Goal: Information Seeking & Learning: Compare options

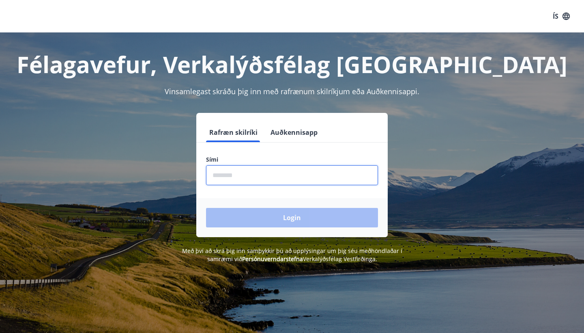
click at [296, 180] on input "phone" at bounding box center [292, 175] width 172 height 20
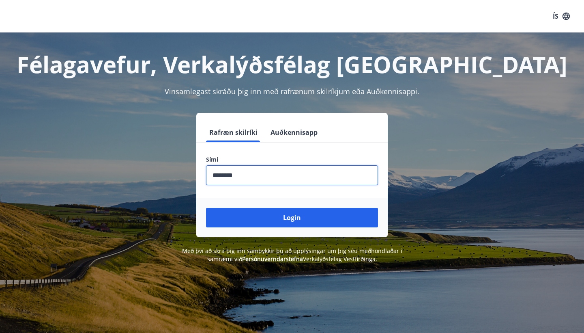
type input "********"
click at [292, 217] on button "Login" at bounding box center [292, 217] width 172 height 19
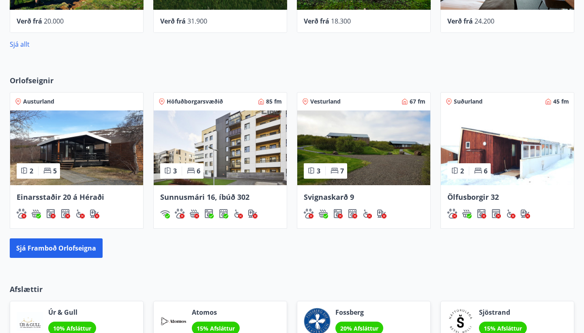
scroll to position [520, 0]
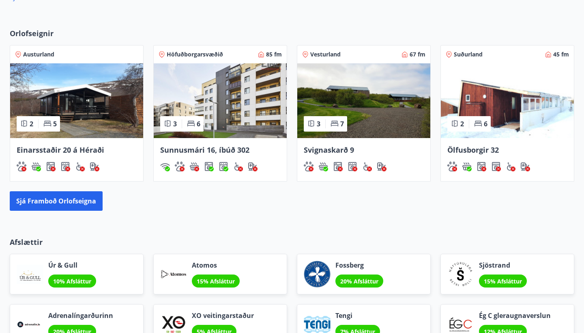
click at [206, 53] on span "Höfuðborgarsvæðið" at bounding box center [195, 54] width 56 height 8
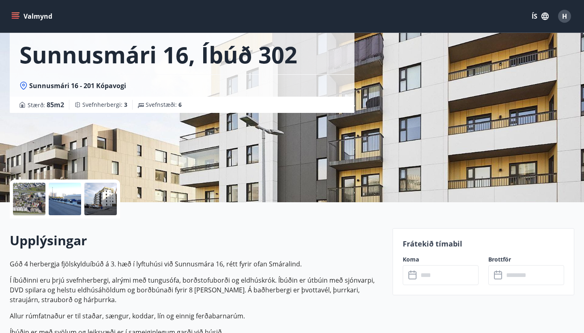
scroll to position [42, 0]
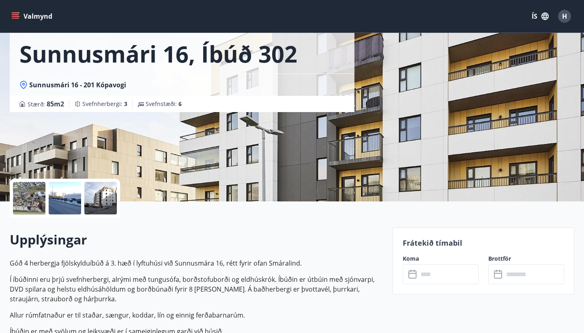
click at [416, 273] on icon at bounding box center [413, 273] width 8 height 1
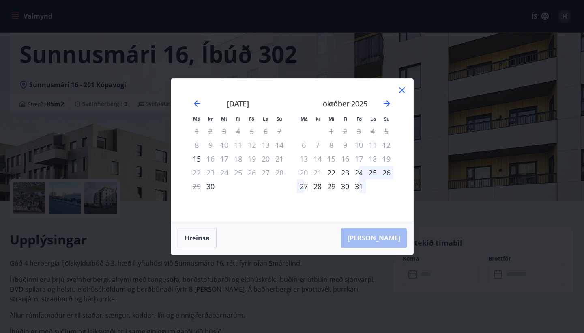
click at [401, 88] on icon at bounding box center [402, 90] width 10 height 10
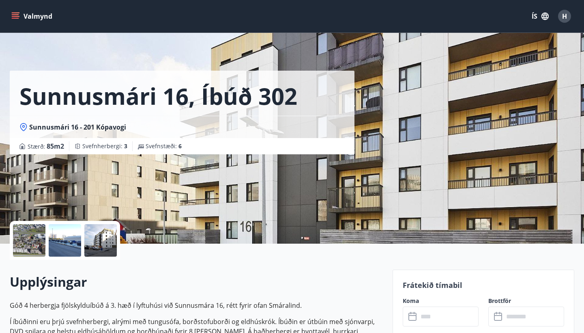
scroll to position [0, 0]
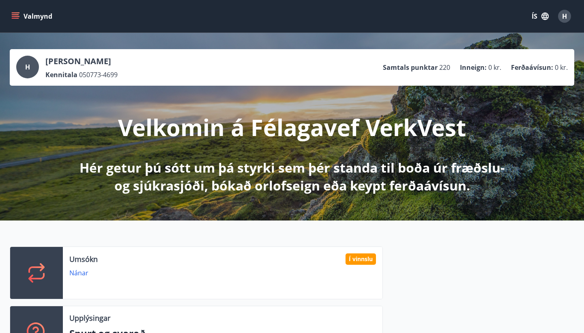
click at [17, 19] on icon "menu" at bounding box center [15, 16] width 8 height 8
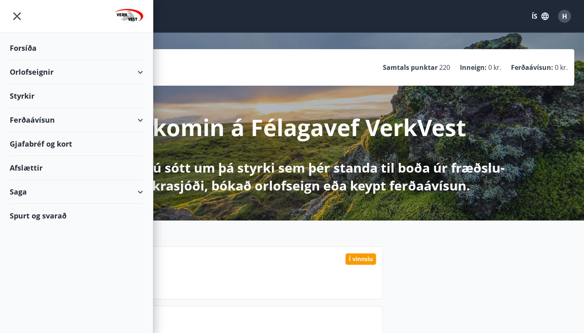
click at [140, 75] on div "Orlofseignir" at bounding box center [76, 72] width 133 height 24
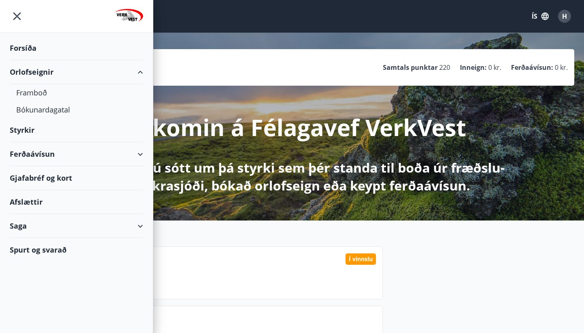
click at [49, 74] on div "Orlofseignir" at bounding box center [76, 72] width 133 height 24
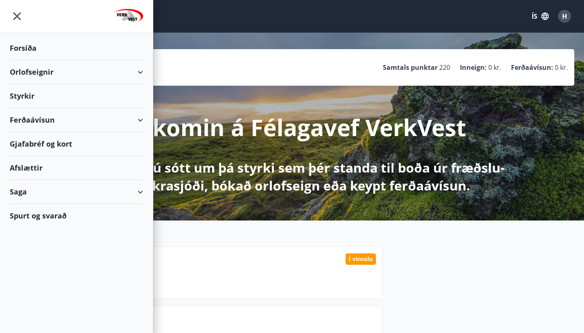
click at [139, 75] on div "Orlofseignir" at bounding box center [76, 72] width 133 height 24
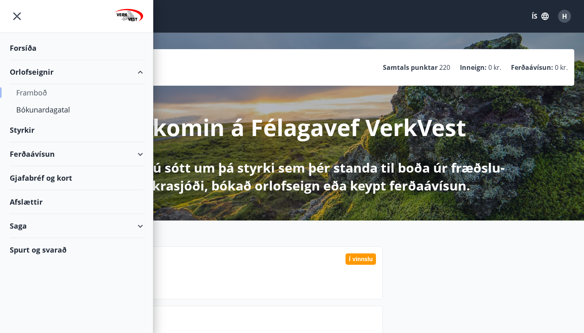
click at [43, 95] on div "Framboð" at bounding box center [76, 92] width 121 height 17
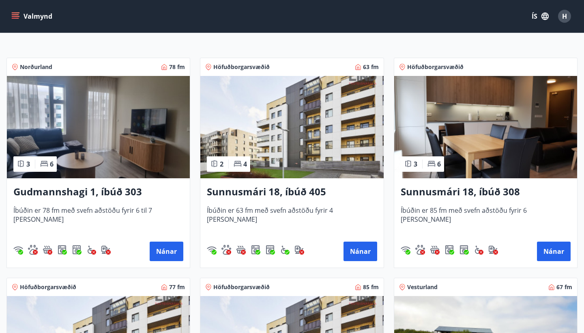
scroll to position [131, 0]
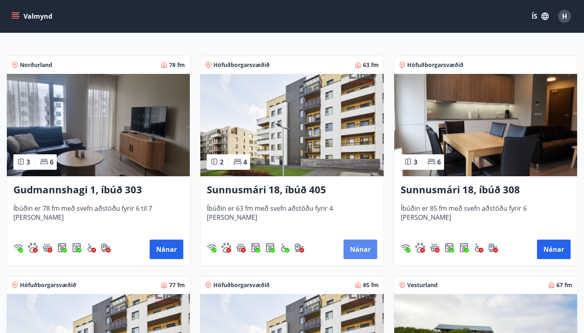
click at [356, 247] on button "Nánar" at bounding box center [361, 248] width 34 height 19
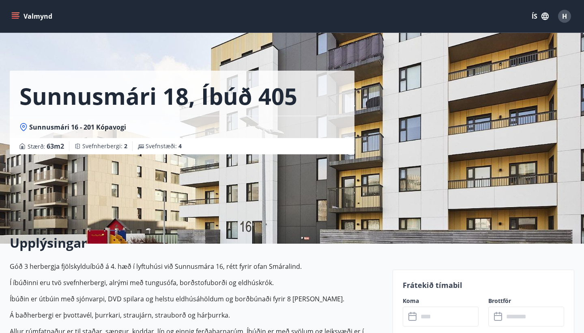
click at [411, 316] on icon at bounding box center [414, 317] width 10 height 10
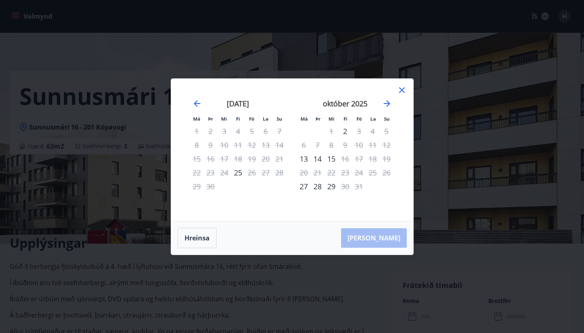
click at [404, 88] on icon at bounding box center [402, 90] width 6 height 6
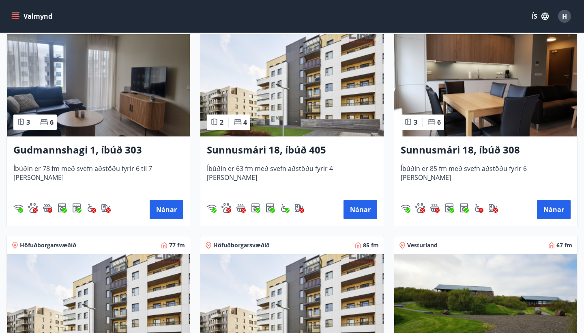
scroll to position [171, 0]
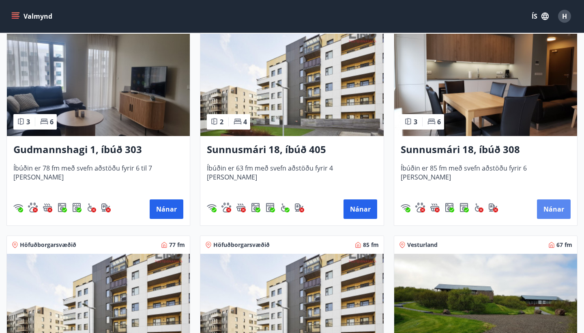
click at [549, 205] on button "Nánar" at bounding box center [554, 208] width 34 height 19
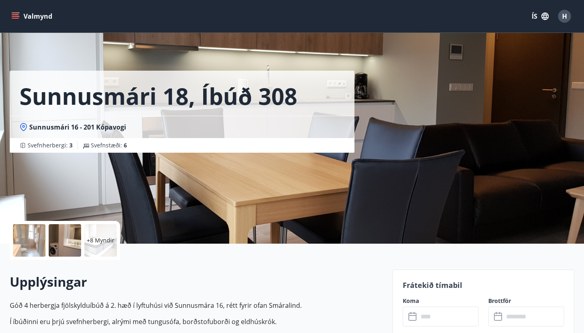
click at [412, 318] on icon at bounding box center [414, 317] width 10 height 10
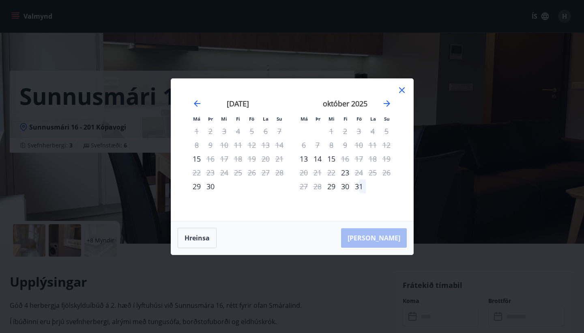
click at [405, 86] on icon at bounding box center [402, 90] width 10 height 10
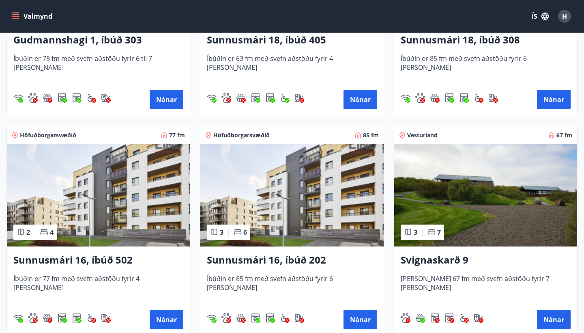
scroll to position [295, 0]
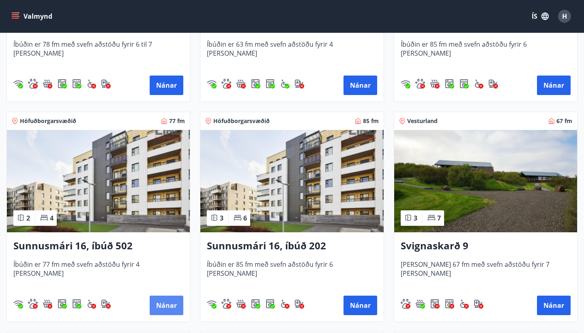
click at [172, 305] on button "Nánar" at bounding box center [167, 304] width 34 height 19
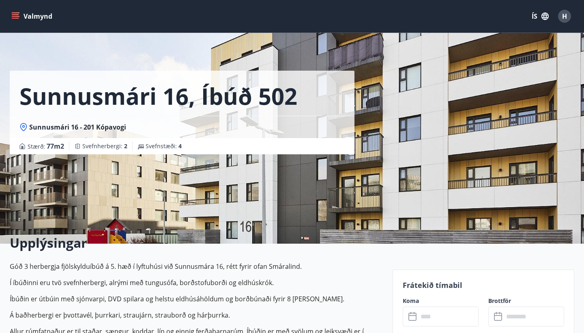
click at [414, 317] on icon at bounding box center [414, 317] width 10 height 10
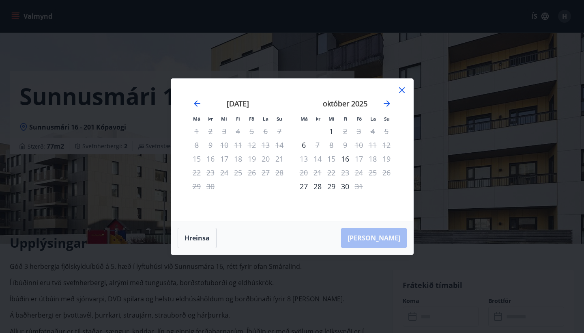
click at [401, 88] on icon at bounding box center [402, 90] width 10 height 10
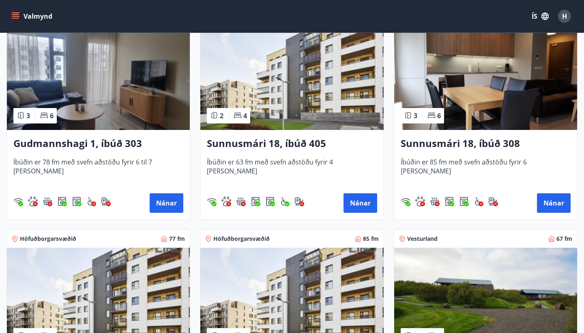
scroll to position [177, 0]
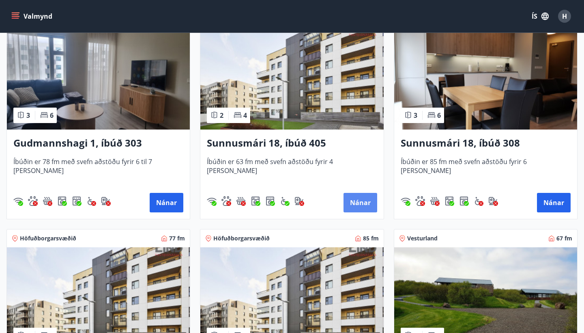
click at [360, 208] on button "Nánar" at bounding box center [361, 202] width 34 height 19
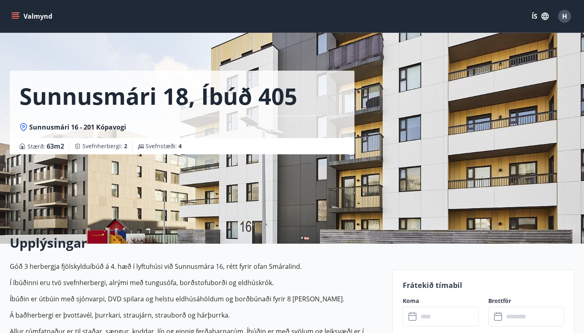
click at [414, 317] on icon at bounding box center [414, 317] width 10 height 10
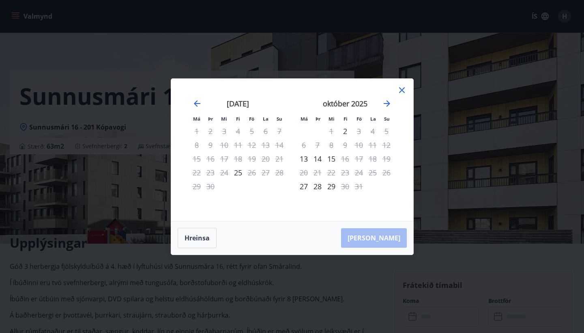
click at [405, 88] on icon at bounding box center [402, 90] width 10 height 10
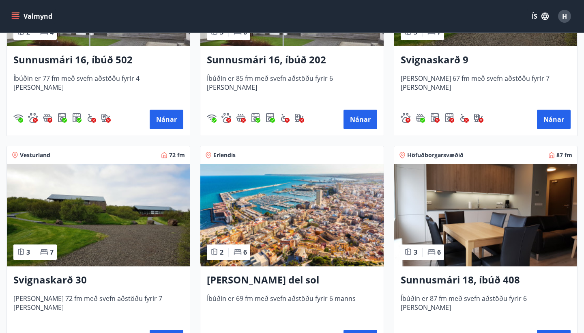
scroll to position [481, 0]
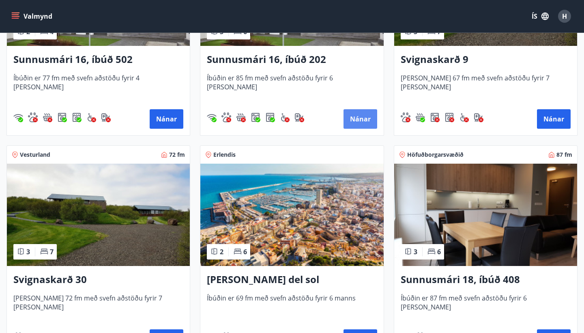
click at [359, 118] on button "Nánar" at bounding box center [361, 118] width 34 height 19
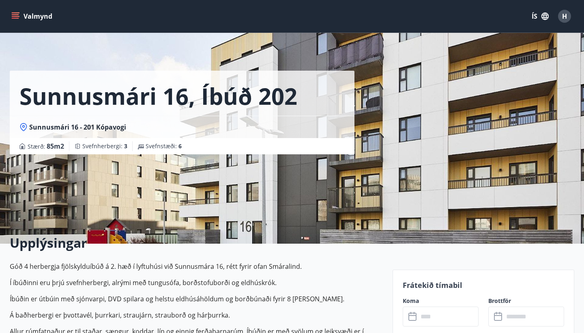
click at [415, 317] on icon at bounding box center [414, 317] width 10 height 10
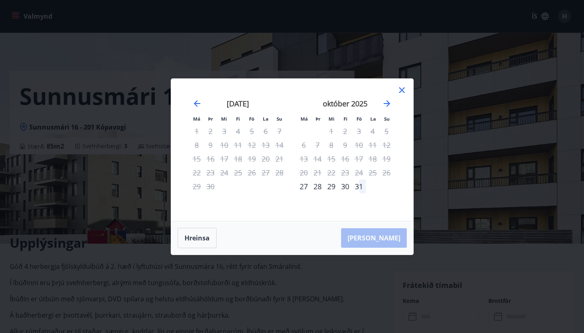
click at [402, 86] on icon at bounding box center [402, 90] width 10 height 10
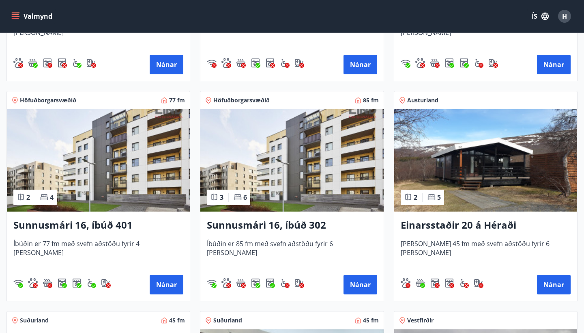
scroll to position [755, 0]
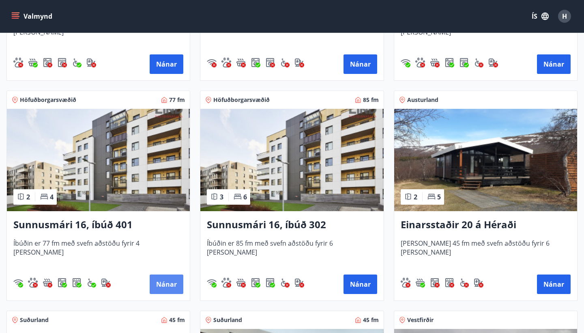
click at [171, 281] on button "Nánar" at bounding box center [167, 283] width 34 height 19
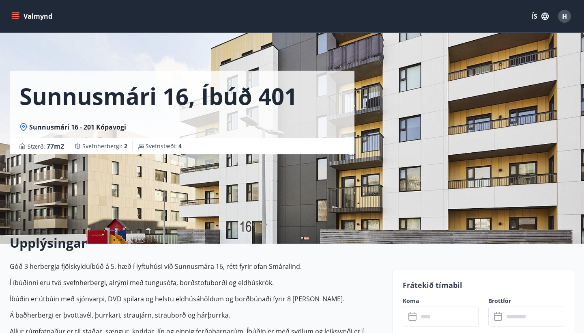
click at [414, 313] on icon at bounding box center [414, 313] width 1 height 2
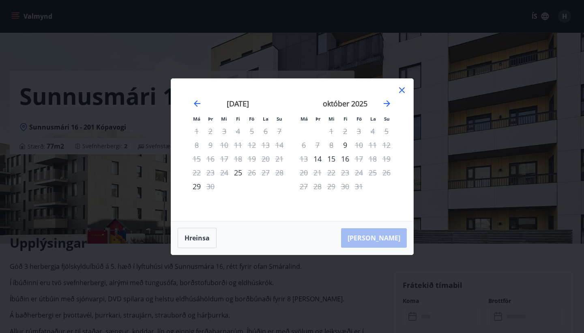
click at [404, 86] on icon at bounding box center [402, 90] width 10 height 10
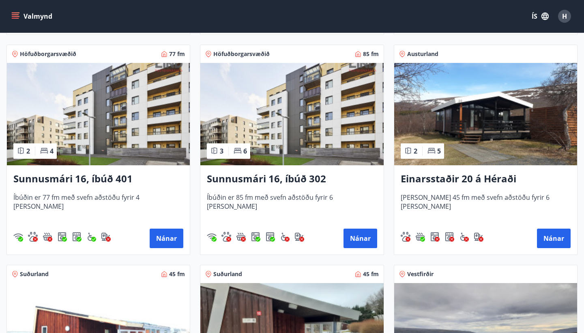
scroll to position [802, 0]
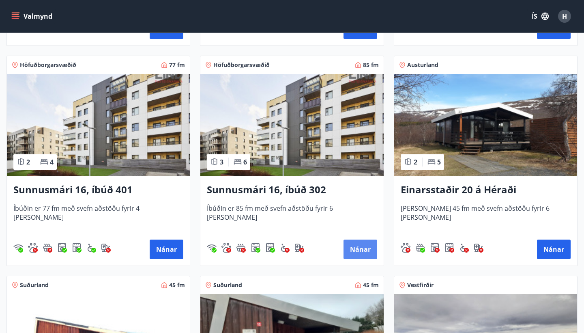
click at [359, 251] on button "Nánar" at bounding box center [361, 248] width 34 height 19
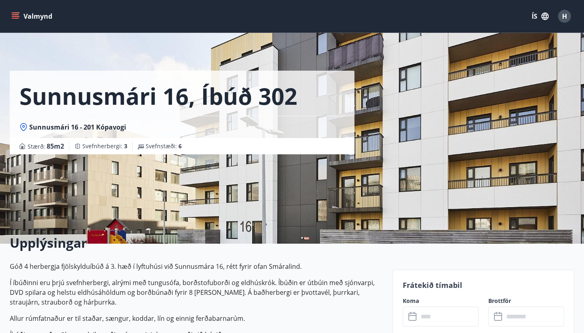
click at [418, 314] on icon at bounding box center [414, 317] width 10 height 10
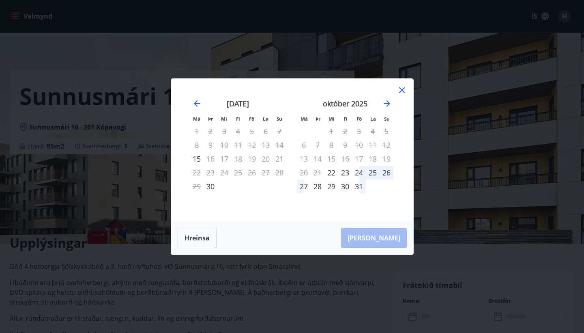
click at [403, 89] on icon at bounding box center [402, 90] width 6 height 6
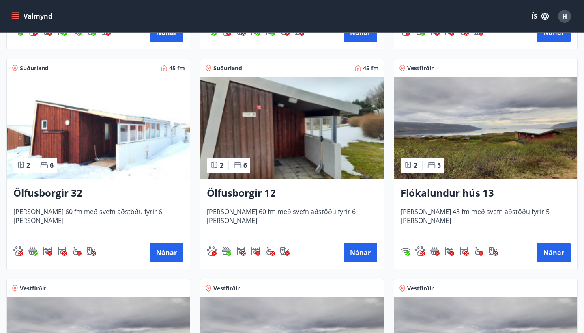
scroll to position [1009, 0]
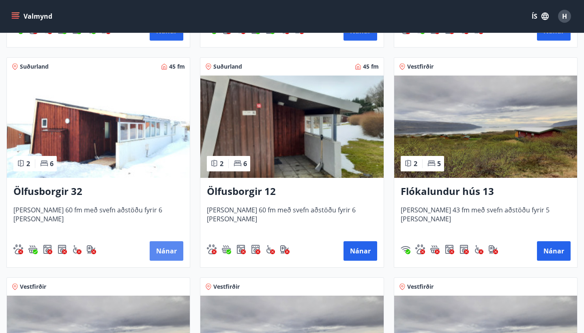
click at [170, 249] on button "Nánar" at bounding box center [167, 250] width 34 height 19
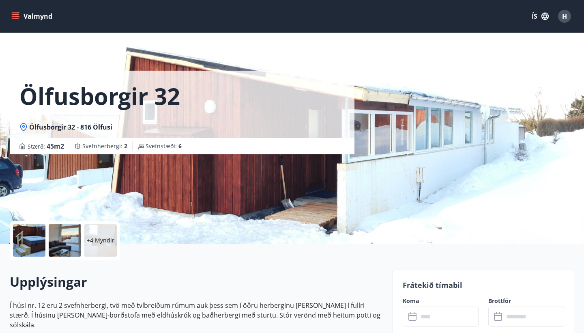
click at [412, 314] on icon at bounding box center [414, 317] width 10 height 10
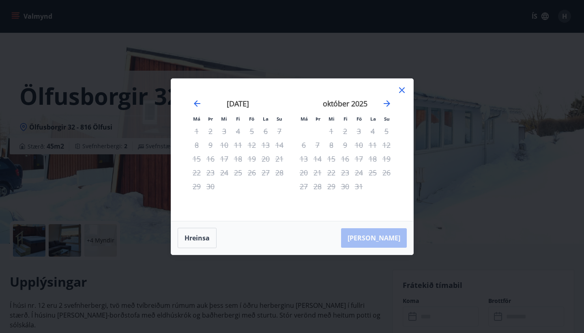
click at [388, 108] on div "október 2025" at bounding box center [345, 106] width 97 height 36
click at [388, 102] on icon "Move forward to switch to the next month." at bounding box center [387, 104] width 10 height 10
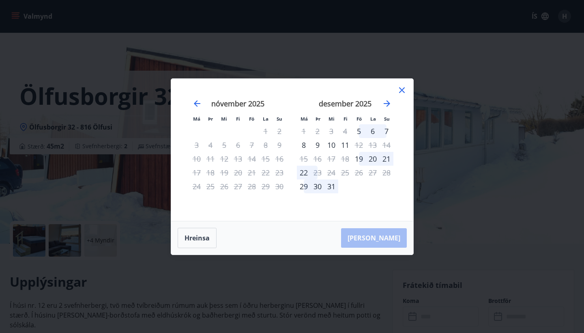
click at [404, 86] on icon at bounding box center [402, 90] width 10 height 10
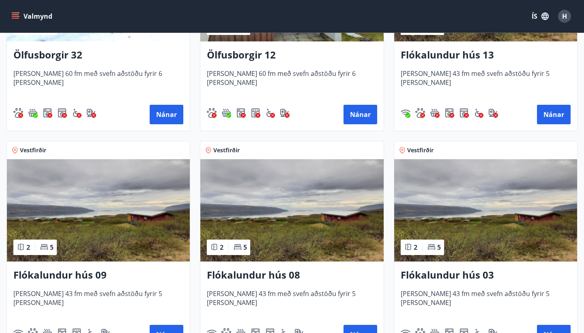
scroll to position [1139, 0]
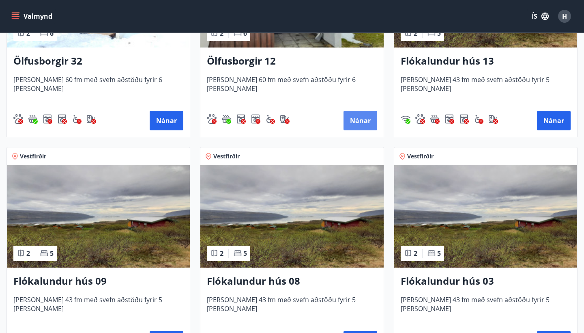
click at [363, 123] on button "Nánar" at bounding box center [361, 120] width 34 height 19
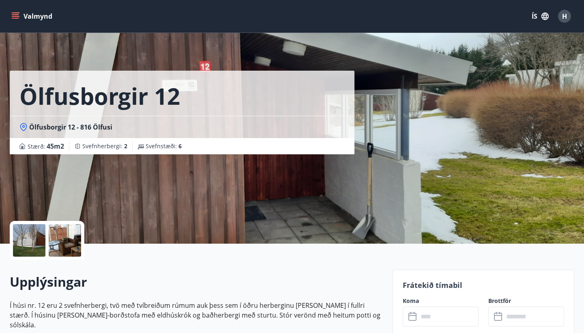
click at [415, 315] on icon at bounding box center [413, 315] width 8 height 1
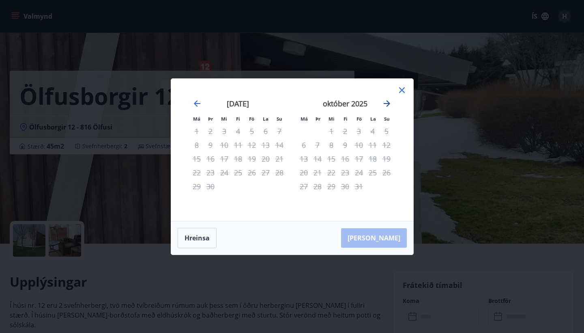
click at [390, 103] on icon "Move forward to switch to the next month." at bounding box center [387, 103] width 6 height 6
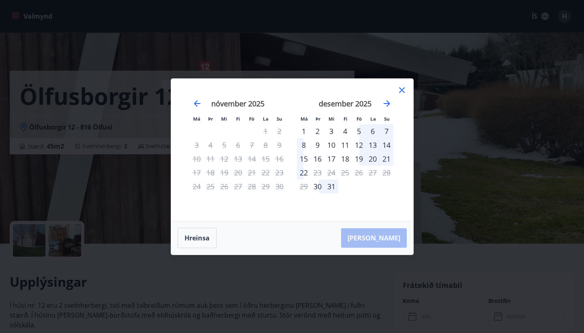
click at [402, 88] on icon at bounding box center [402, 90] width 10 height 10
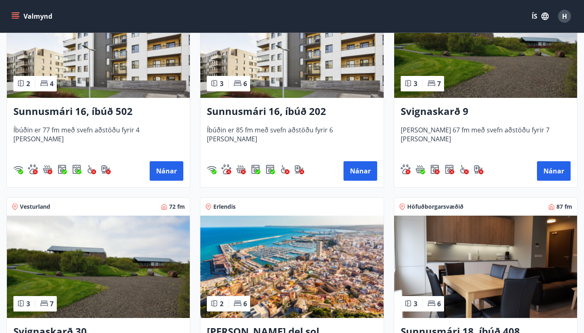
scroll to position [428, 0]
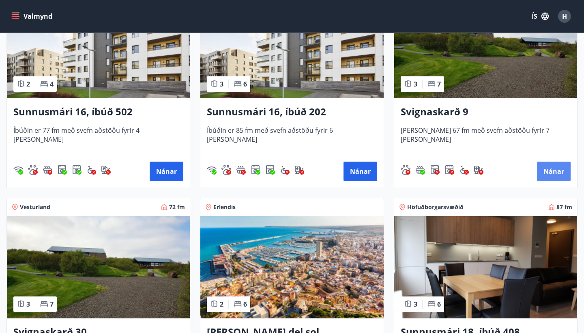
click at [555, 170] on button "Nánar" at bounding box center [554, 170] width 34 height 19
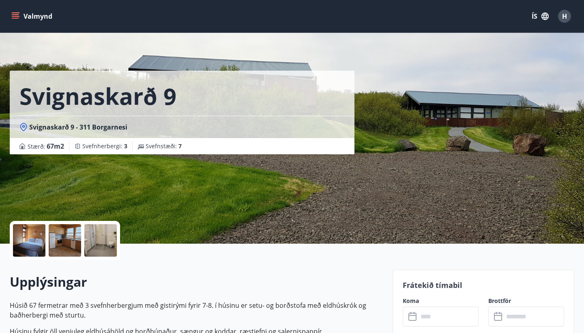
click at [415, 317] on icon at bounding box center [414, 317] width 10 height 10
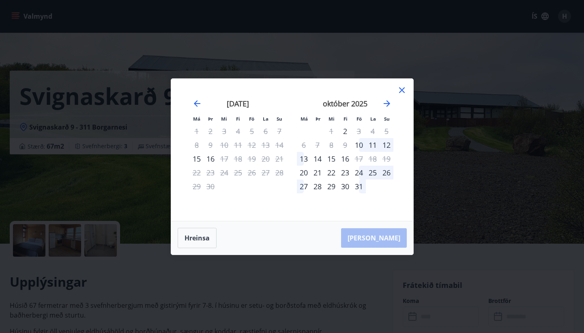
click at [403, 91] on icon at bounding box center [402, 90] width 6 height 6
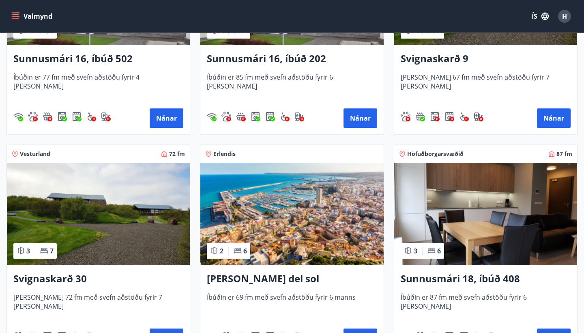
scroll to position [485, 0]
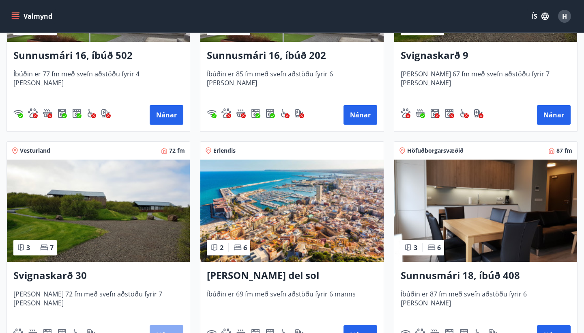
click at [171, 327] on button "Nánar" at bounding box center [167, 334] width 34 height 19
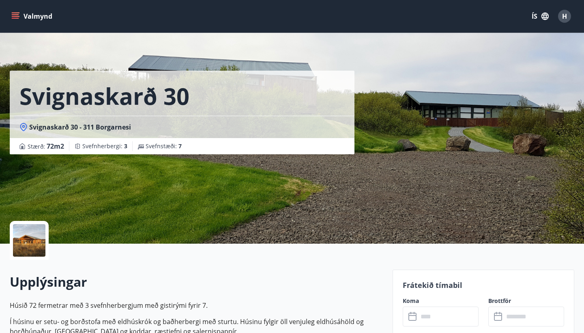
click at [413, 316] on icon at bounding box center [414, 317] width 10 height 10
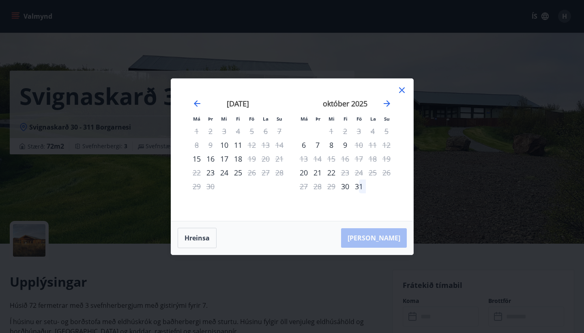
click at [403, 88] on icon at bounding box center [402, 90] width 6 height 6
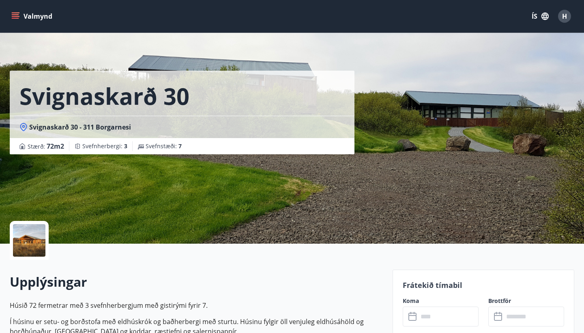
click at [563, 13] on span "H" at bounding box center [564, 16] width 5 height 9
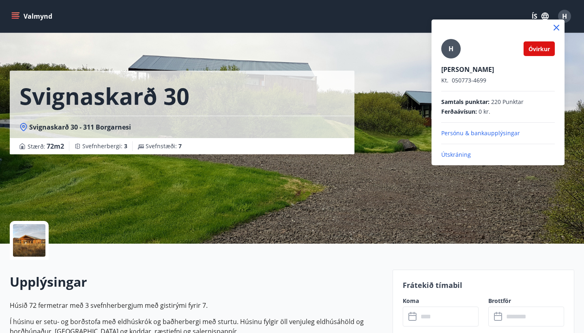
click at [464, 153] on p "Útskráning" at bounding box center [498, 155] width 114 height 8
